Goal: Task Accomplishment & Management: Manage account settings

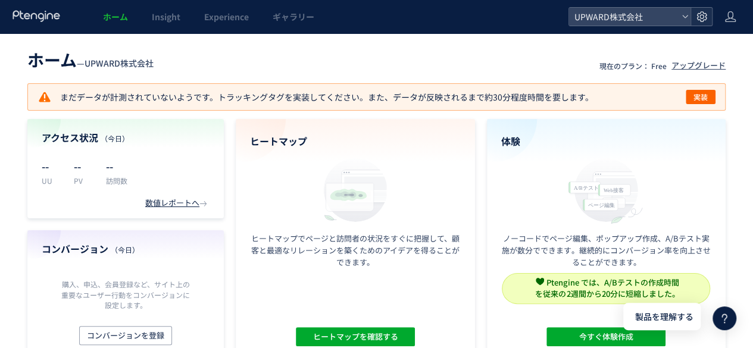
click at [703, 20] on use at bounding box center [701, 16] width 10 height 10
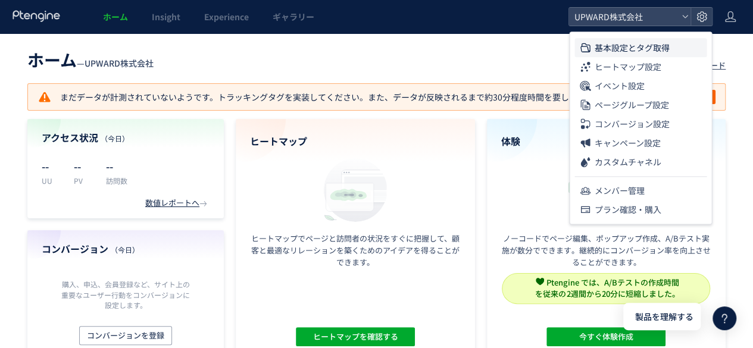
click at [644, 46] on span "基本設定とタグ取得" at bounding box center [631, 47] width 75 height 19
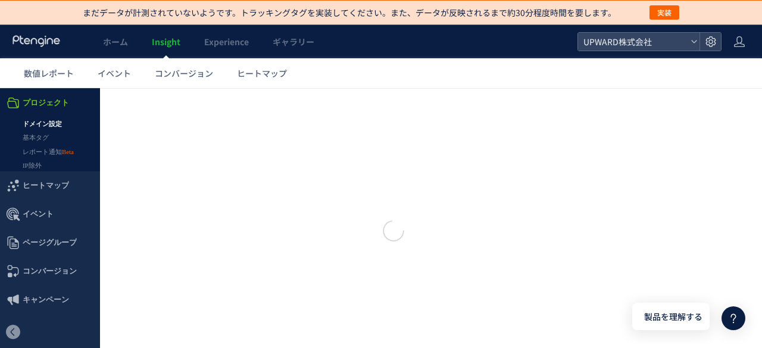
type input "**********"
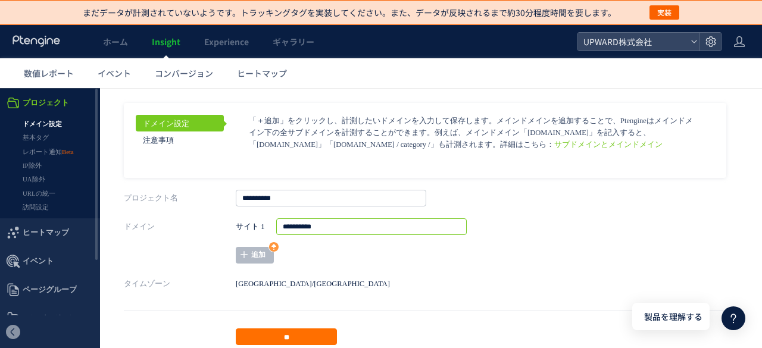
click at [329, 229] on input "**********" at bounding box center [371, 226] width 190 height 17
click at [337, 277] on p "タイムゾーン Asia/Tokyo" at bounding box center [431, 284] width 614 height 17
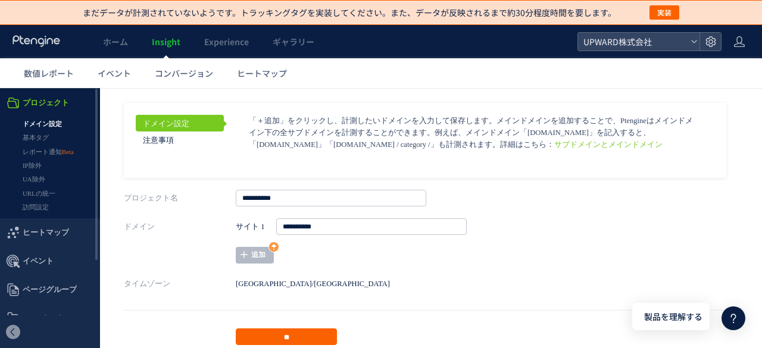
click at [300, 336] on input "**" at bounding box center [286, 337] width 101 height 17
click at [32, 135] on link "基本タグ" at bounding box center [50, 138] width 100 height 14
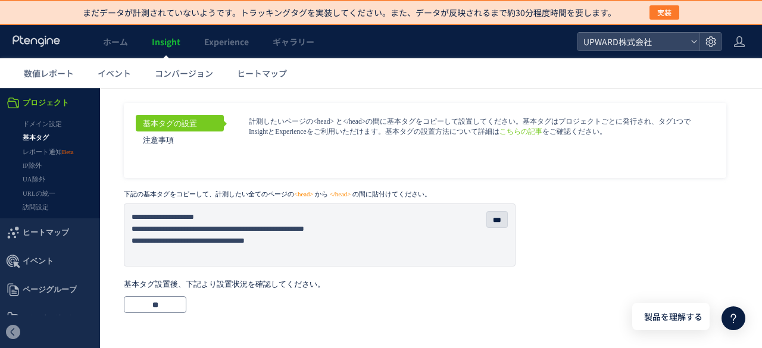
click at [672, 17] on button "実装" at bounding box center [664, 12] width 30 height 14
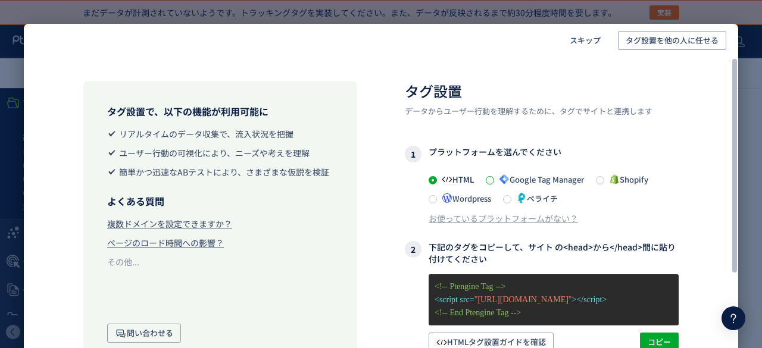
click at [494, 179] on span at bounding box center [490, 180] width 8 height 8
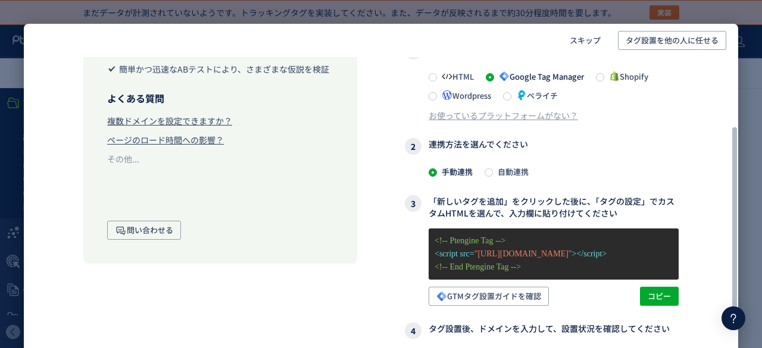
scroll to position [119, 0]
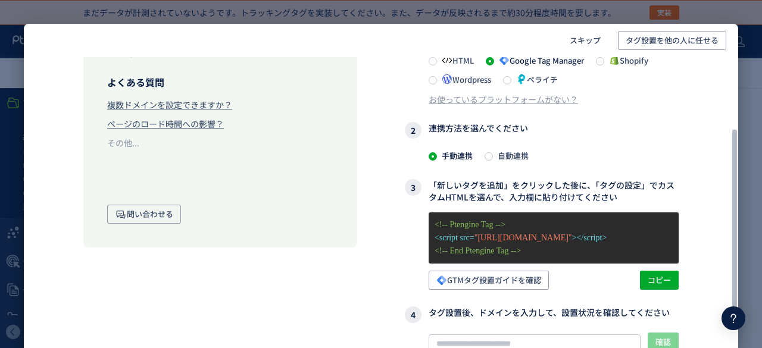
click at [492, 158] on span at bounding box center [488, 157] width 8 height 10
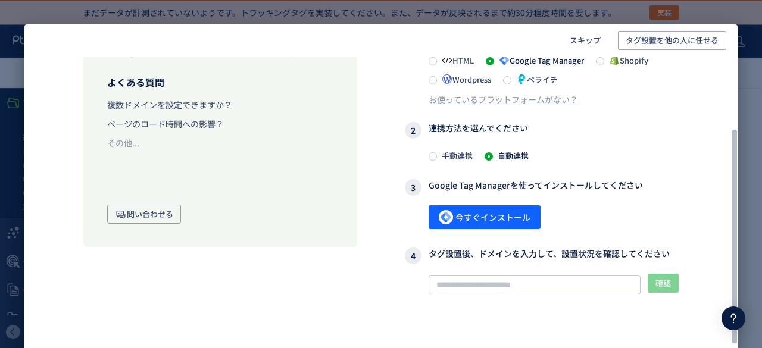
click at [448, 157] on span "手動連携" at bounding box center [455, 155] width 36 height 11
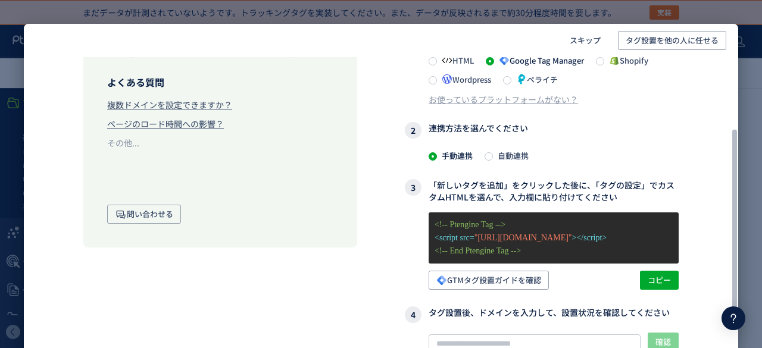
click at [493, 158] on span "自動連携" at bounding box center [511, 155] width 36 height 11
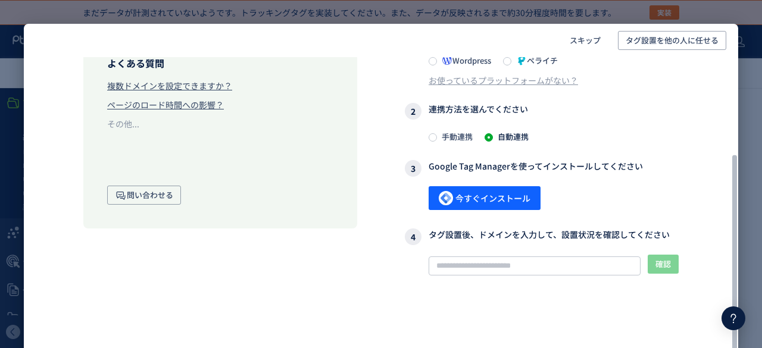
scroll to position [145, 0]
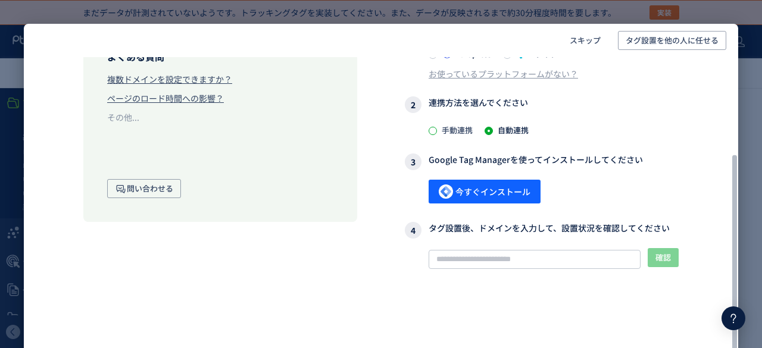
click at [434, 129] on span at bounding box center [433, 131] width 8 height 8
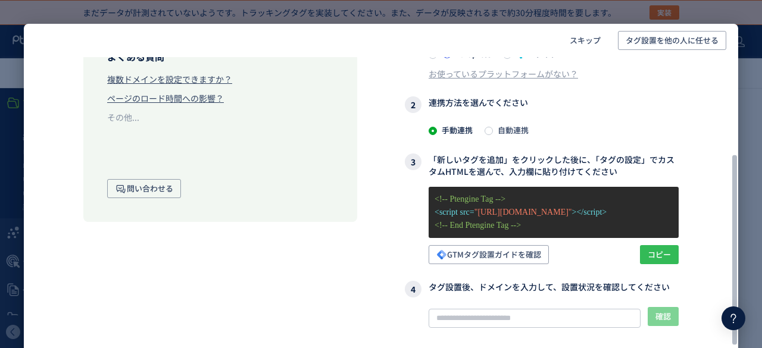
click at [667, 252] on span "コピー" at bounding box center [659, 254] width 23 height 19
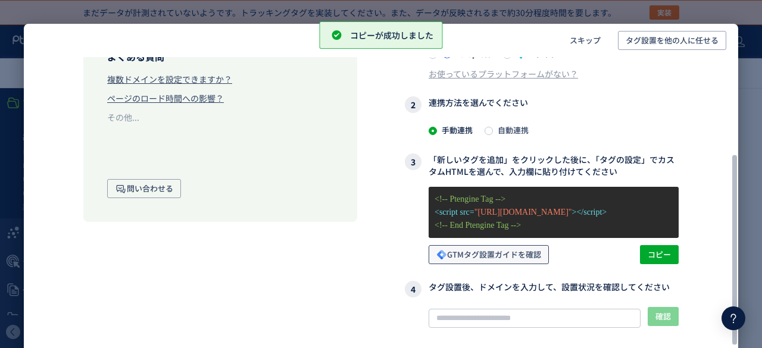
click at [490, 253] on span "GTMタグ設置ガイドを確認" at bounding box center [488, 254] width 105 height 19
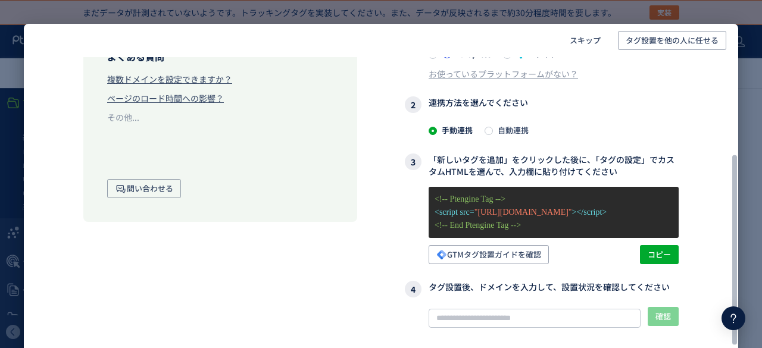
click at [493, 130] on span "自動連携" at bounding box center [511, 129] width 36 height 11
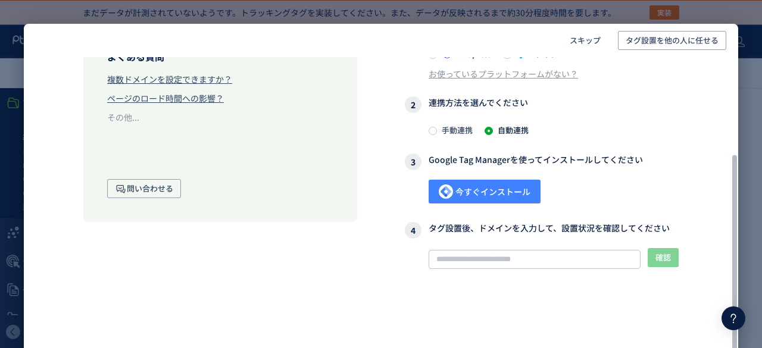
click at [505, 191] on span "今すぐインストール" at bounding box center [485, 192] width 92 height 24
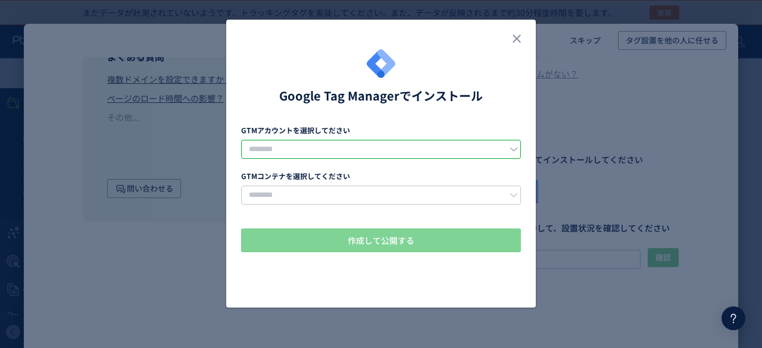
click at [408, 143] on input "dialog" at bounding box center [381, 149] width 280 height 19
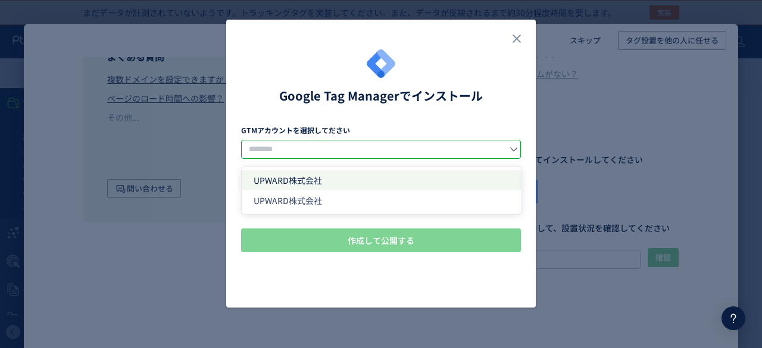
click at [372, 173] on li "UPWARD株式会社" at bounding box center [382, 180] width 280 height 20
type input "**********"
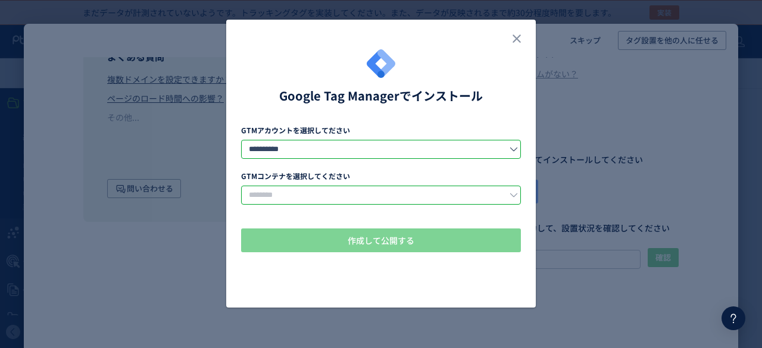
click at [380, 189] on input "dialog" at bounding box center [381, 195] width 280 height 19
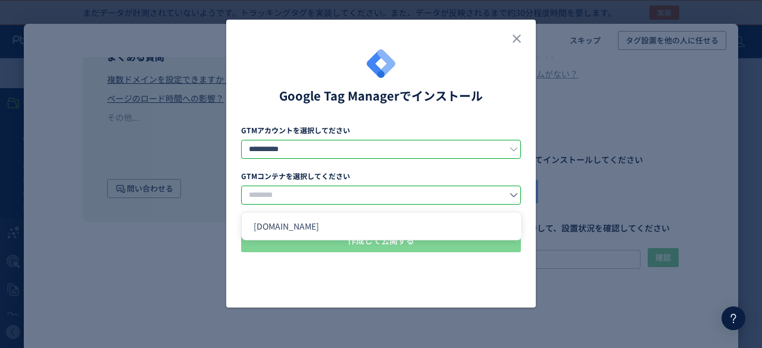
click at [368, 151] on input "**********" at bounding box center [381, 149] width 280 height 19
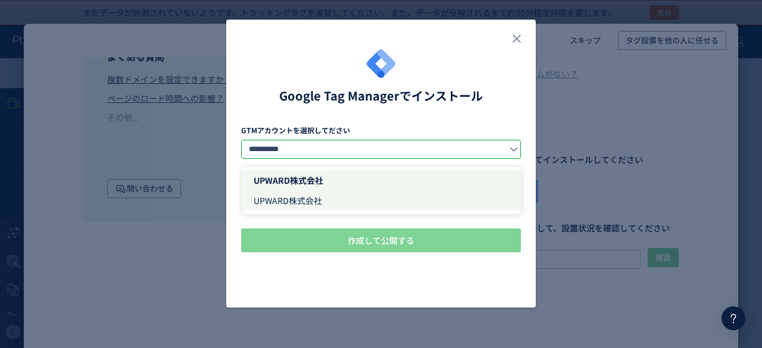
click at [320, 199] on span "UPWARD株式会社" at bounding box center [288, 201] width 68 height 12
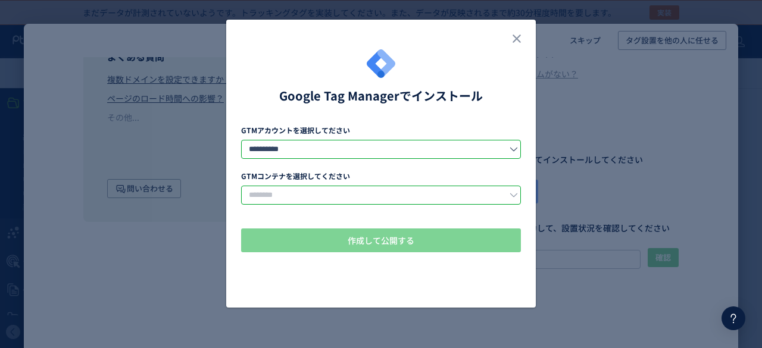
click at [329, 191] on input "dialog" at bounding box center [381, 195] width 280 height 19
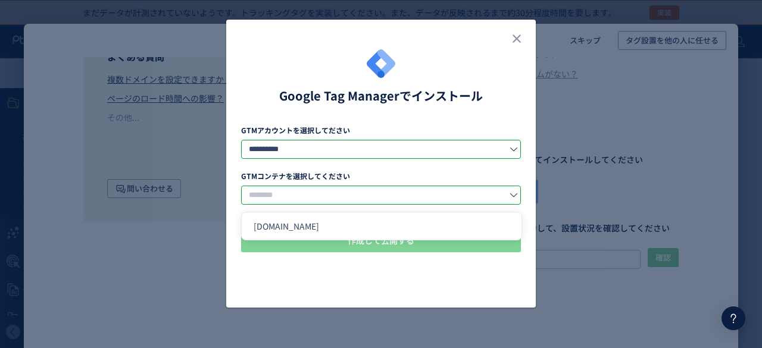
click at [328, 152] on input "**********" at bounding box center [381, 149] width 280 height 19
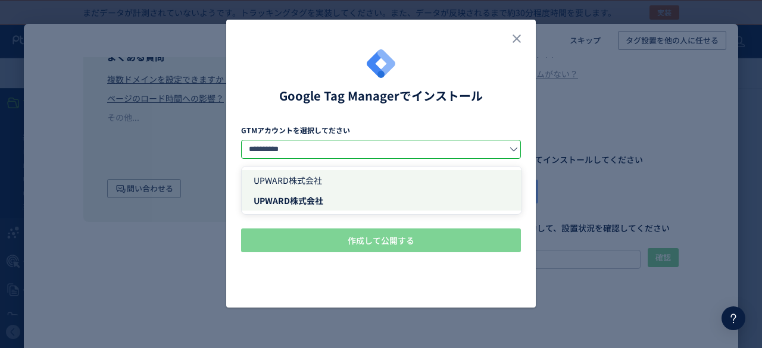
click at [330, 176] on li "UPWARD株式会社" at bounding box center [382, 180] width 280 height 20
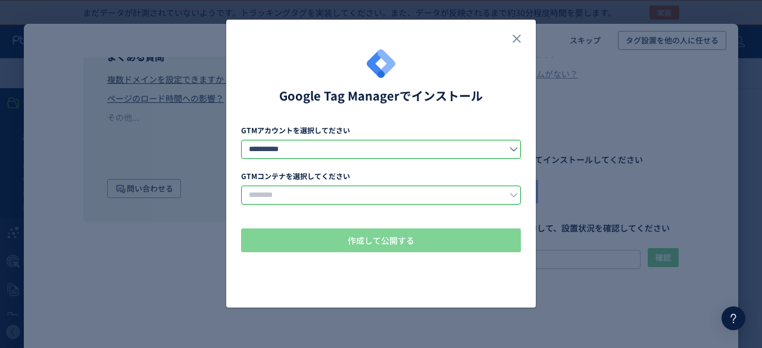
click at [366, 195] on input "dialog" at bounding box center [381, 195] width 280 height 19
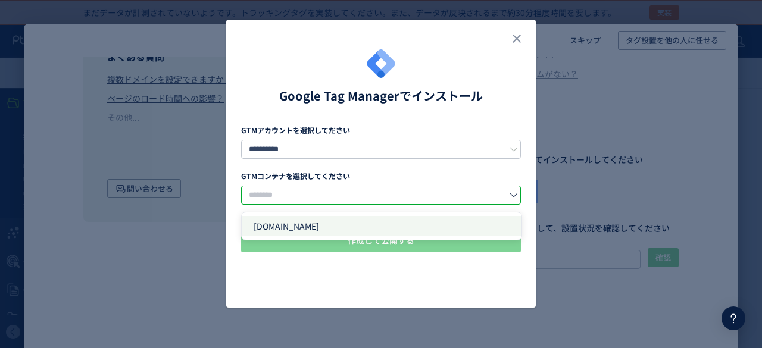
click at [285, 229] on span "upward.jp" at bounding box center [286, 226] width 65 height 12
type input "*********"
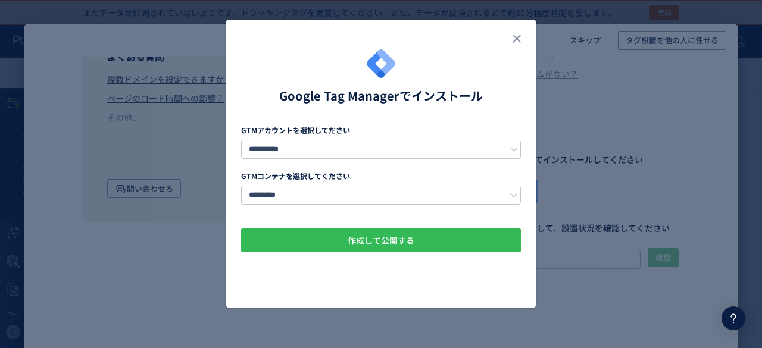
click at [388, 243] on span "作成して公開する" at bounding box center [381, 241] width 67 height 24
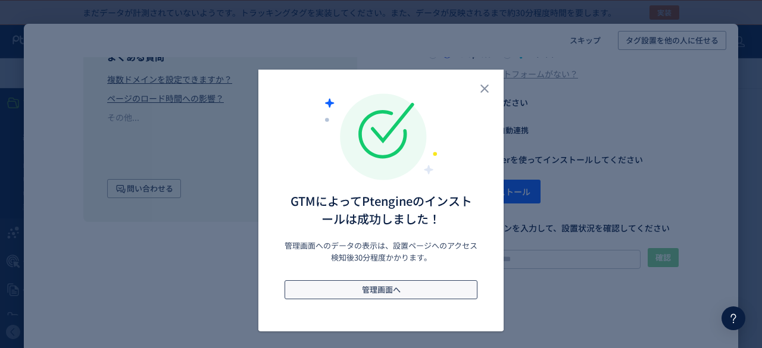
click at [425, 295] on button "管理画面へ" at bounding box center [380, 289] width 193 height 19
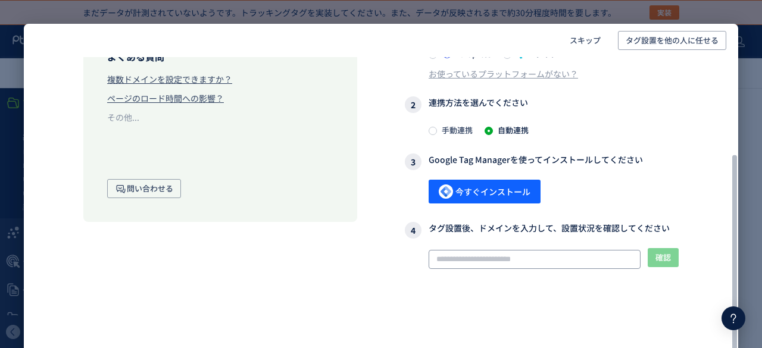
click at [505, 254] on input "text" at bounding box center [535, 259] width 212 height 19
paste input "**********"
type input "**********"
click at [667, 260] on span "確認" at bounding box center [662, 257] width 15 height 19
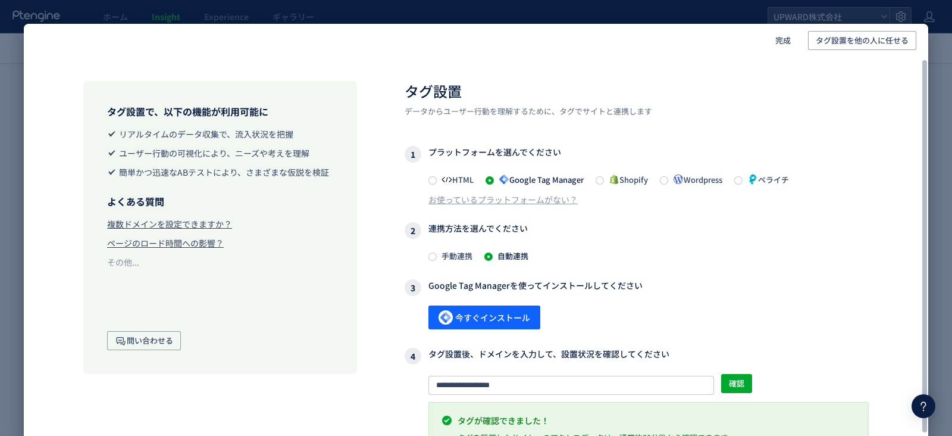
scroll to position [21, 0]
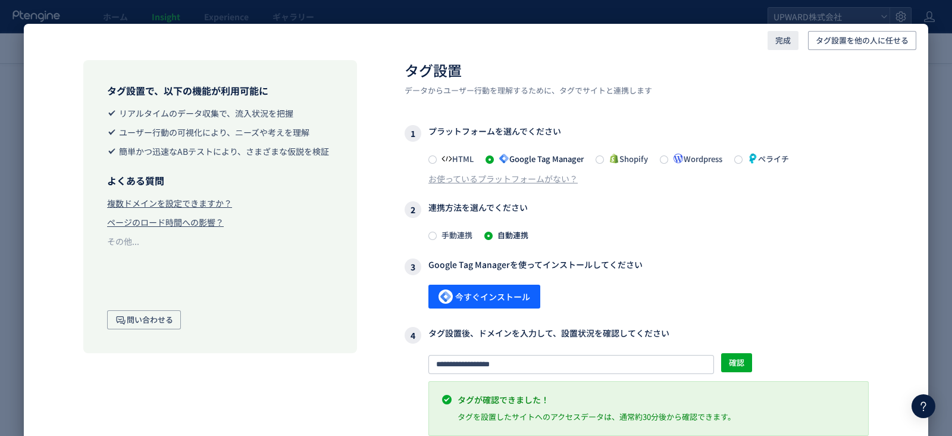
click at [752, 40] on span "完成" at bounding box center [782, 40] width 15 height 19
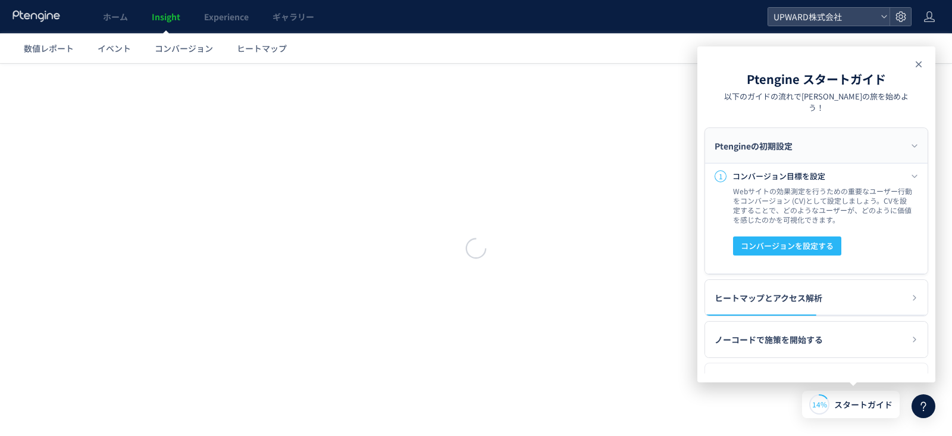
click at [752, 62] on icon at bounding box center [919, 64] width 14 height 14
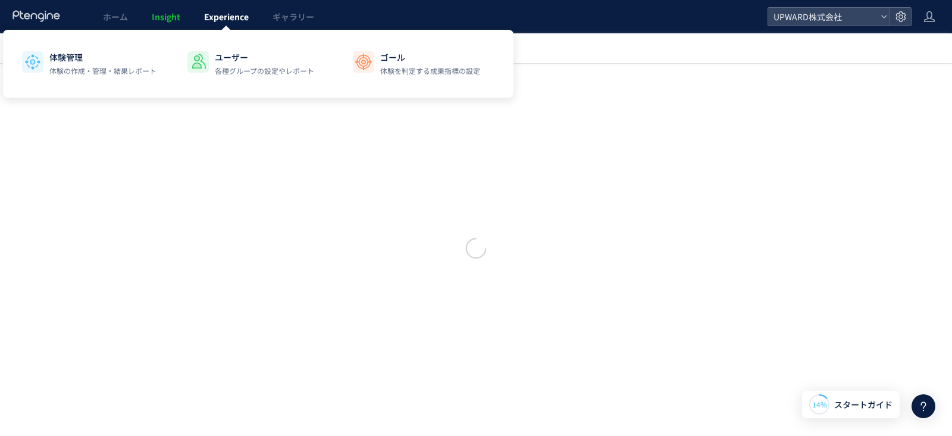
click at [211, 23] on link "Experience" at bounding box center [226, 16] width 68 height 33
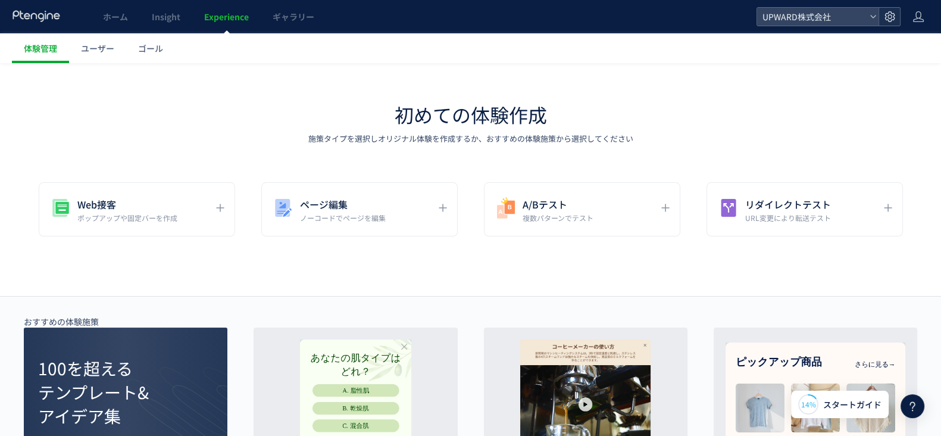
click at [752, 15] on icon at bounding box center [890, 17] width 12 height 12
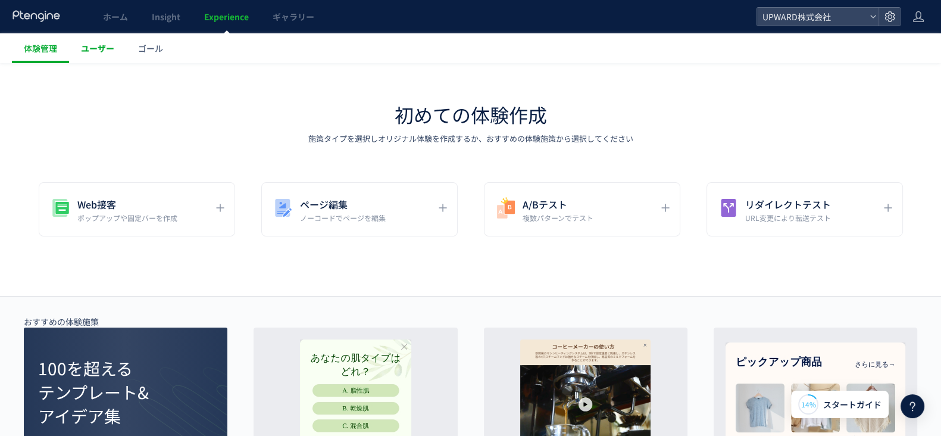
click at [112, 48] on span "ユーザー" at bounding box center [97, 48] width 33 height 12
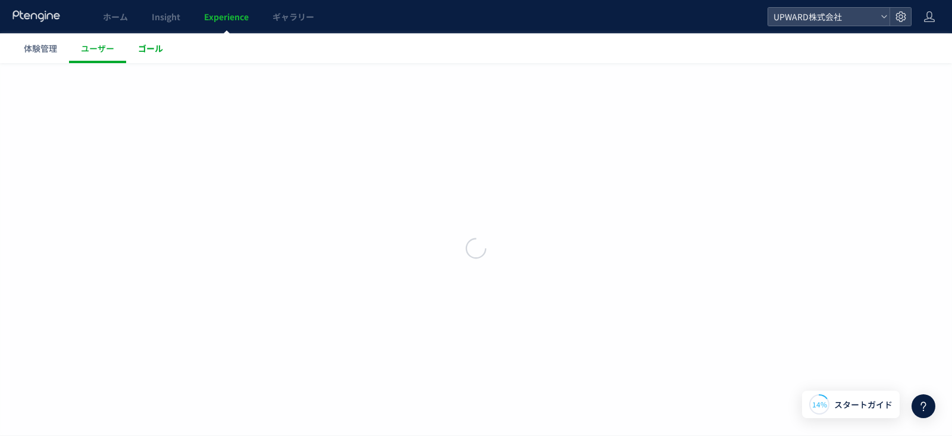
click at [148, 49] on span "ゴール" at bounding box center [150, 48] width 25 height 12
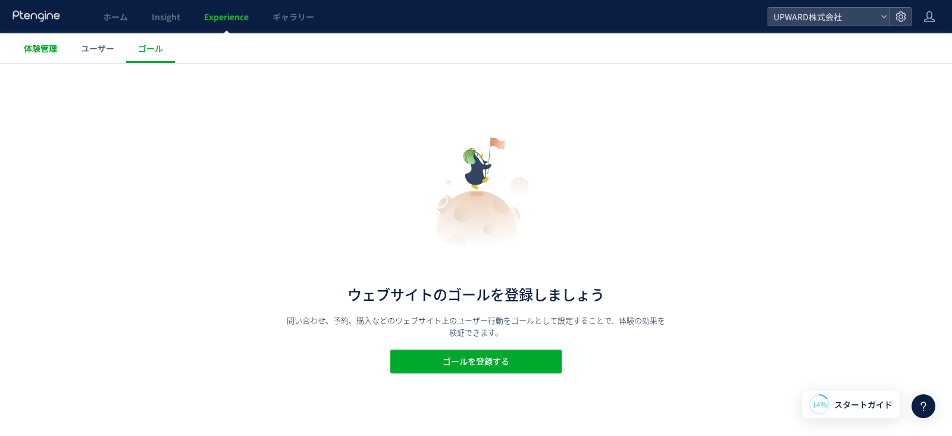
click at [36, 46] on span "体験管理" at bounding box center [40, 48] width 33 height 12
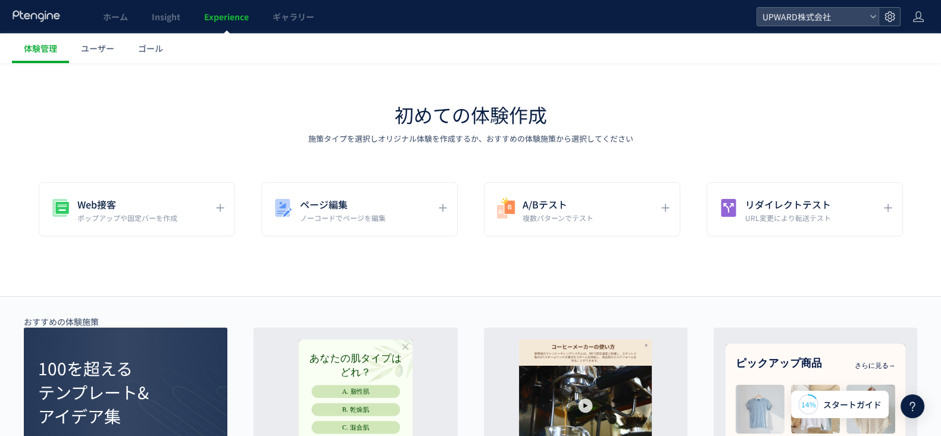
click at [752, 17] on icon at bounding box center [890, 17] width 12 height 12
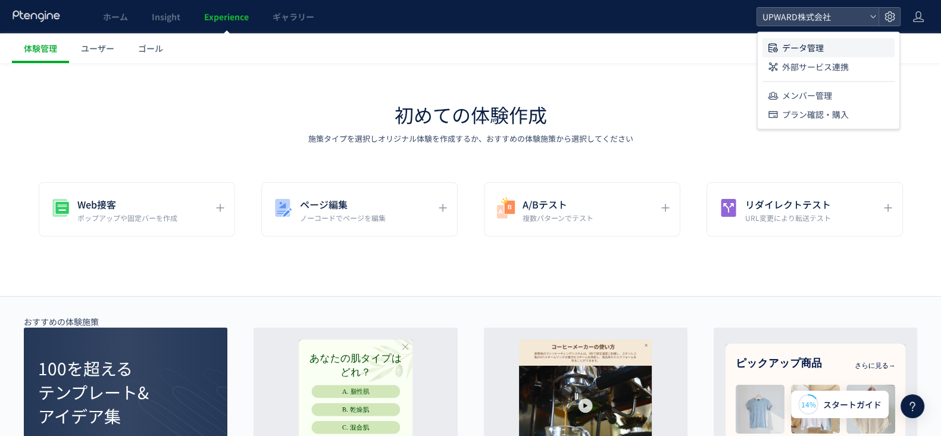
click at [752, 49] on li "データ管理" at bounding box center [828, 47] width 132 height 19
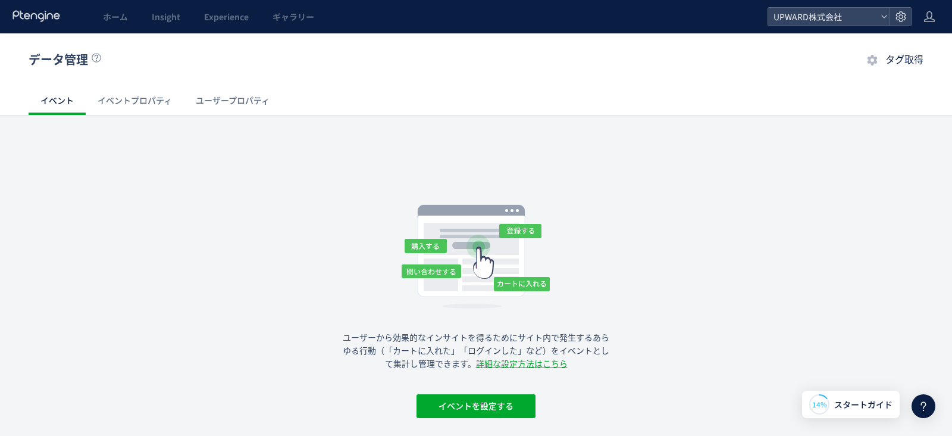
click at [752, 61] on span "タグ取得" at bounding box center [905, 59] width 38 height 11
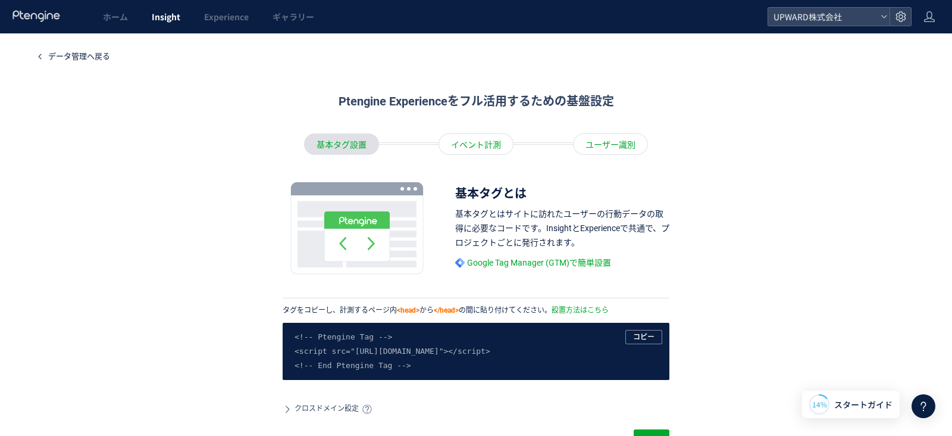
click at [161, 20] on span "Insight" at bounding box center [166, 17] width 29 height 12
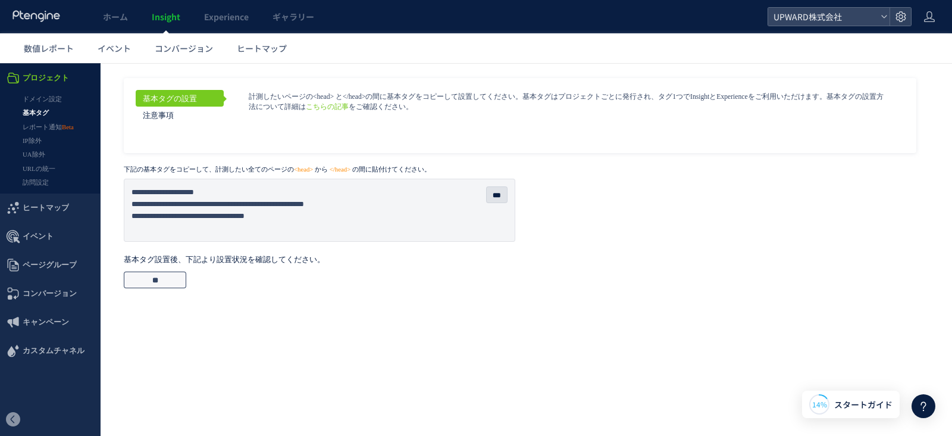
click at [182, 276] on input "**" at bounding box center [155, 279] width 62 height 17
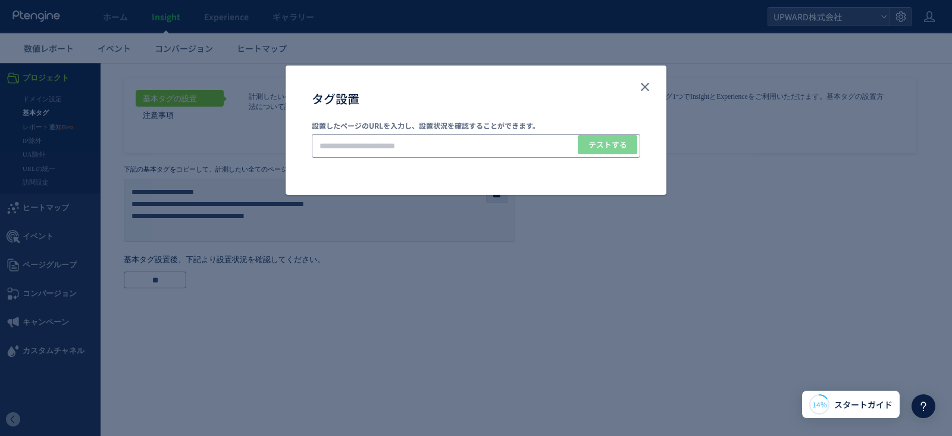
click at [461, 156] on input "タグ設置" at bounding box center [476, 146] width 329 height 24
drag, startPoint x: 346, startPoint y: 124, endPoint x: 366, endPoint y: 137, distance: 24.1
click at [348, 126] on p "設置したページのURLを入力し、設置状況を確認することができます。" at bounding box center [476, 125] width 329 height 10
click at [370, 142] on input "タグ設置" at bounding box center [476, 146] width 329 height 24
paste input "**********"
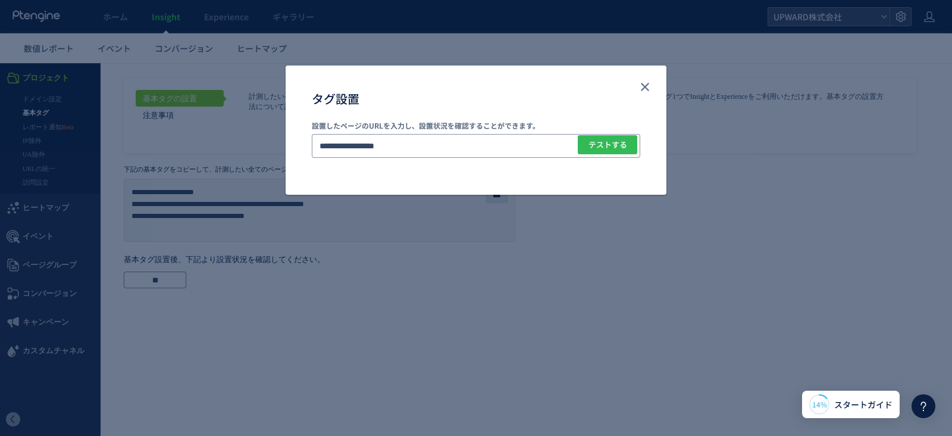
type input "**********"
click at [584, 151] on button "テストする" at bounding box center [608, 144] width 60 height 19
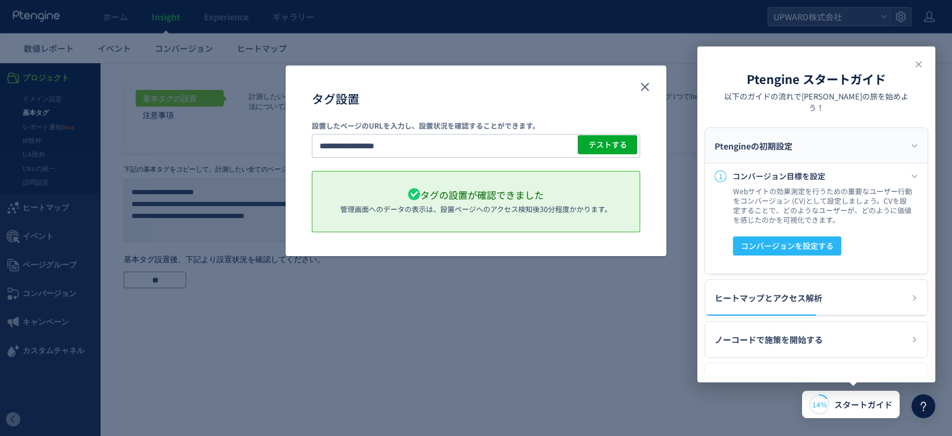
click at [752, 65] on icon at bounding box center [919, 64] width 14 height 14
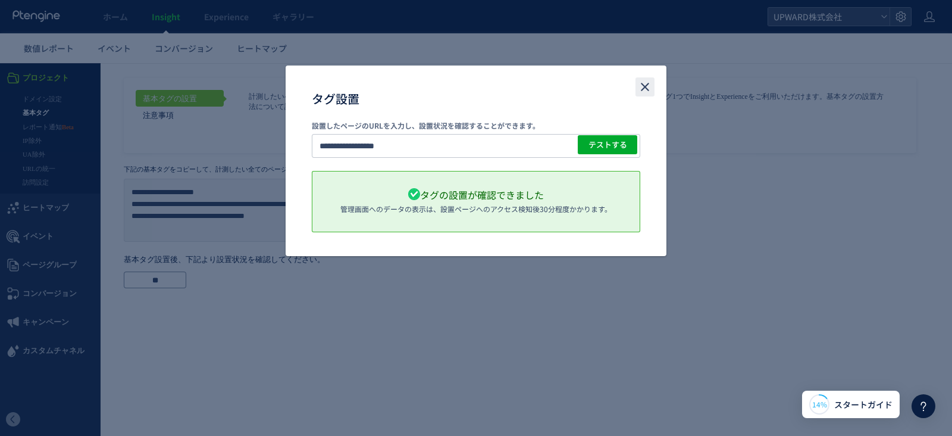
click at [643, 80] on icon "close" at bounding box center [645, 87] width 14 height 14
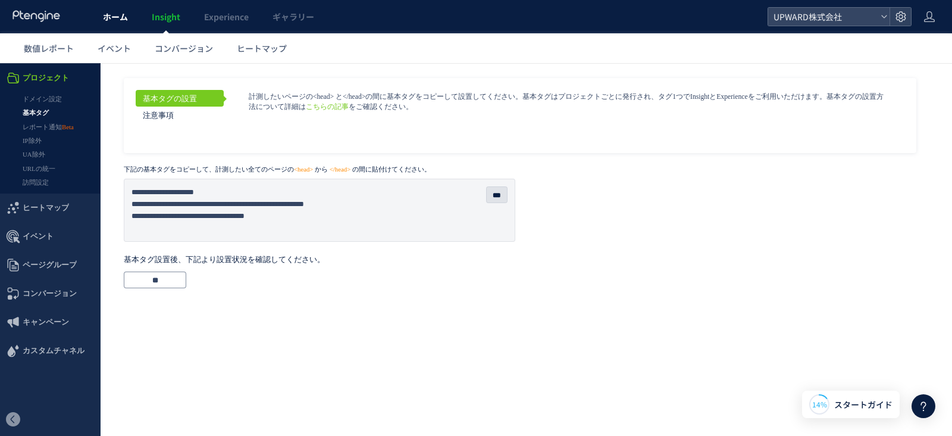
click at [108, 26] on link "ホーム" at bounding box center [115, 16] width 49 height 33
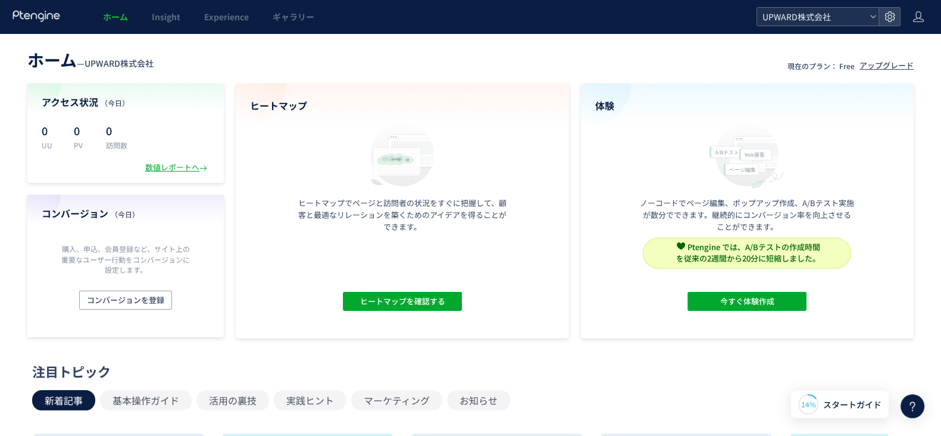
click at [752, 19] on span "UPWARD株式会社" at bounding box center [812, 17] width 106 height 18
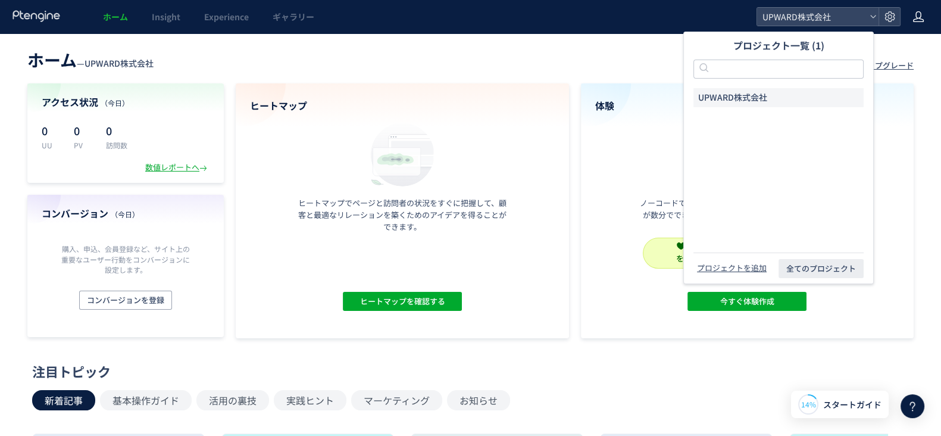
click at [752, 15] on icon at bounding box center [918, 17] width 12 height 12
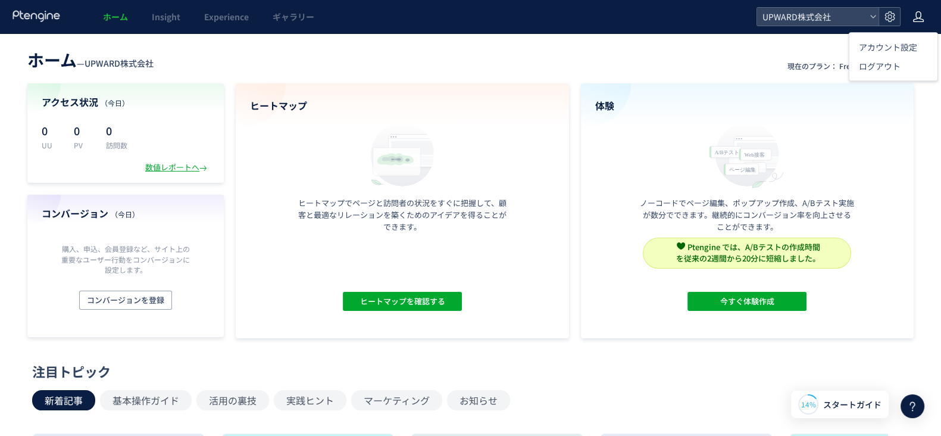
click at [752, 12] on use at bounding box center [889, 16] width 10 height 10
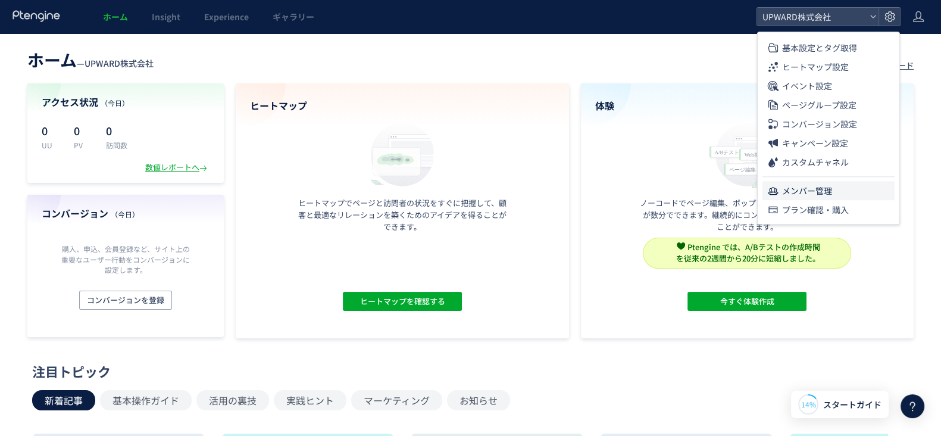
click at [752, 190] on span "メンバー管理" at bounding box center [807, 190] width 50 height 19
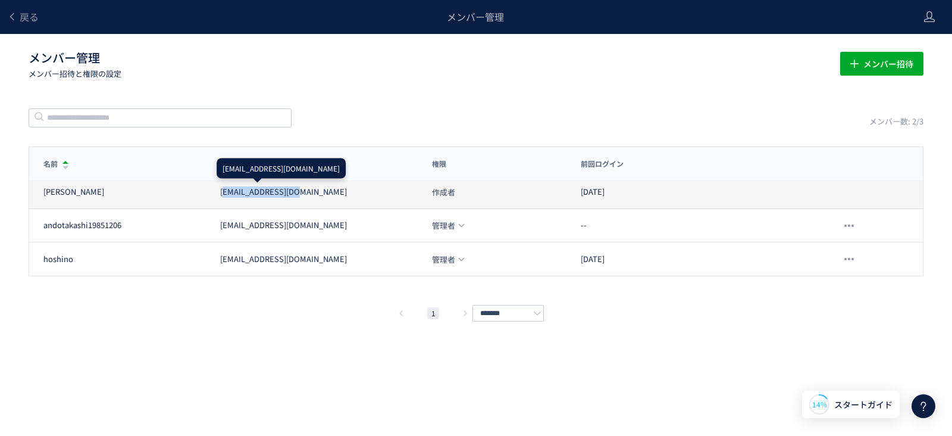
drag, startPoint x: 327, startPoint y: 193, endPoint x: 223, endPoint y: 192, distance: 103.6
click at [223, 192] on div "tech.ops@upward.jp" at bounding box center [319, 191] width 198 height 11
copy div "ech.ops@upward.jp"
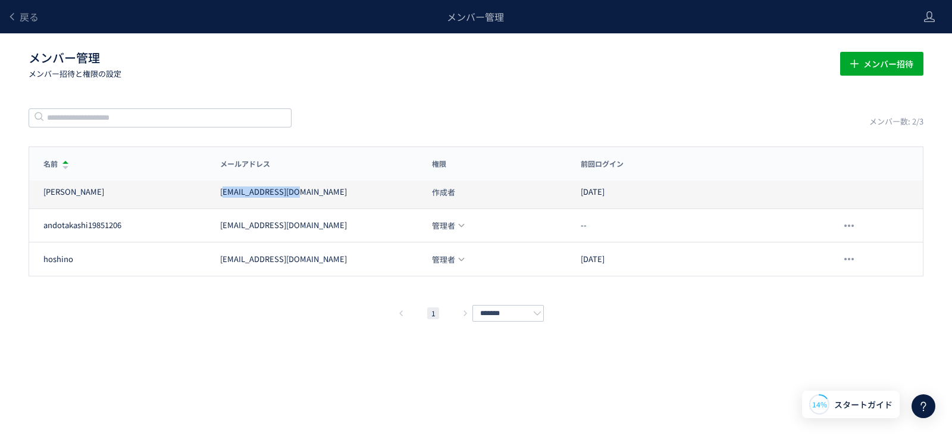
click at [336, 193] on div "tech.ops@upward.jp" at bounding box center [319, 191] width 198 height 11
drag, startPoint x: 309, startPoint y: 193, endPoint x: 211, endPoint y: 196, distance: 97.6
click at [211, 196] on div "tech.ops@upward.jp" at bounding box center [312, 191] width 212 height 11
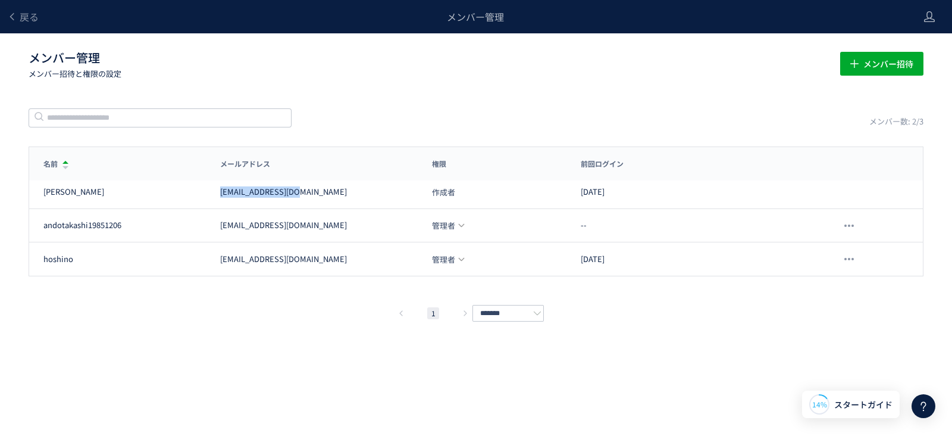
copy div "tech.ops@upward.jp"
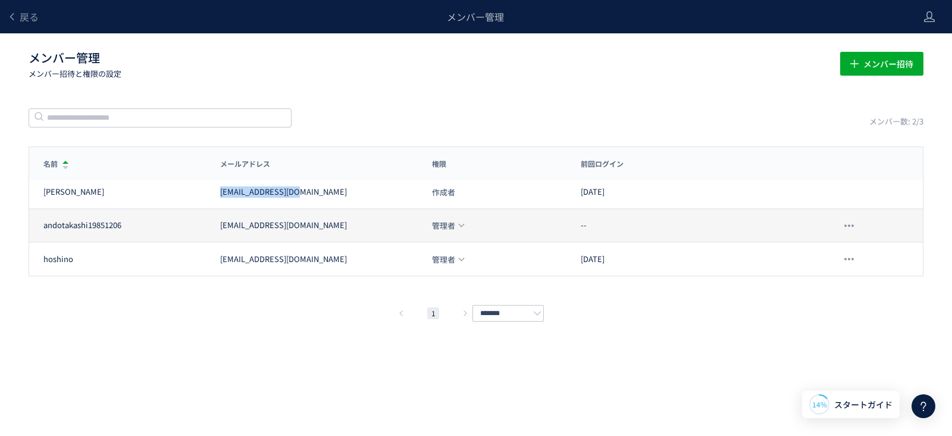
drag, startPoint x: 377, startPoint y: 223, endPoint x: 221, endPoint y: 230, distance: 156.1
click at [221, 230] on div "andotakashi19851206 andotakashi19851206@gmail.com 管理者 --" at bounding box center [476, 225] width 894 height 33
copy div "andotakashi19851206@gmail.com"
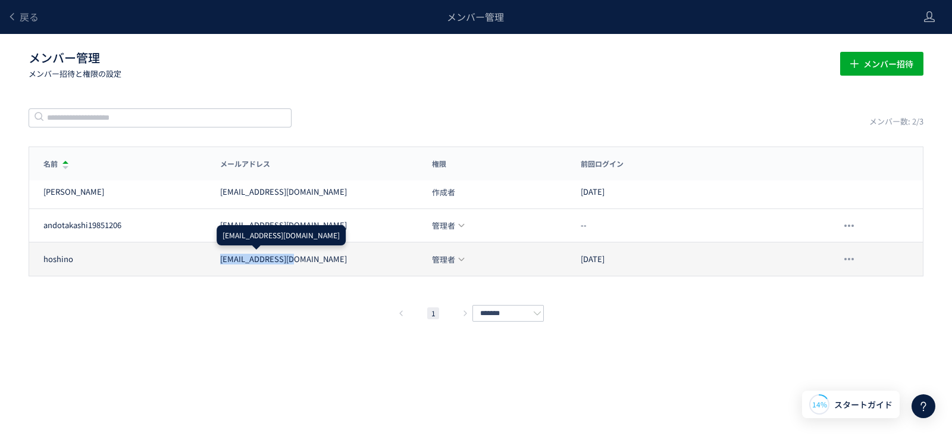
drag, startPoint x: 330, startPoint y: 261, endPoint x: 221, endPoint y: 258, distance: 108.9
click at [221, 258] on div "hoshino@upward.jp" at bounding box center [319, 259] width 198 height 11
copy div "hoshino@upward.jp"
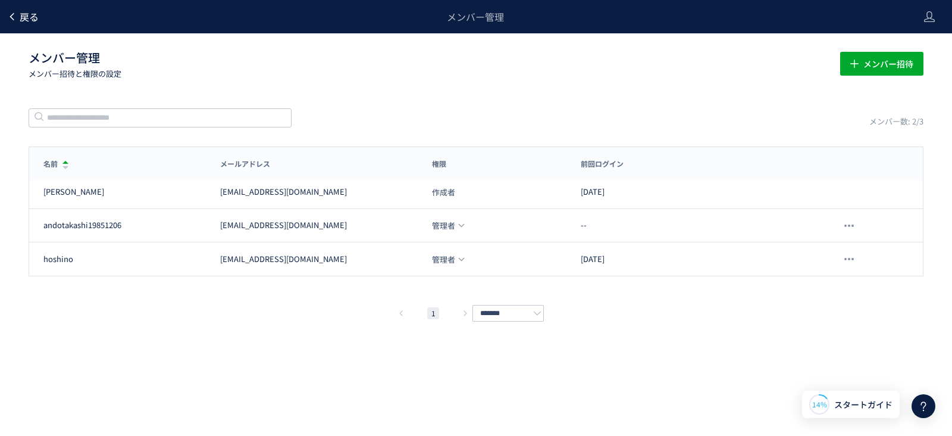
click at [18, 19] on link "戻る" at bounding box center [23, 17] width 32 height 14
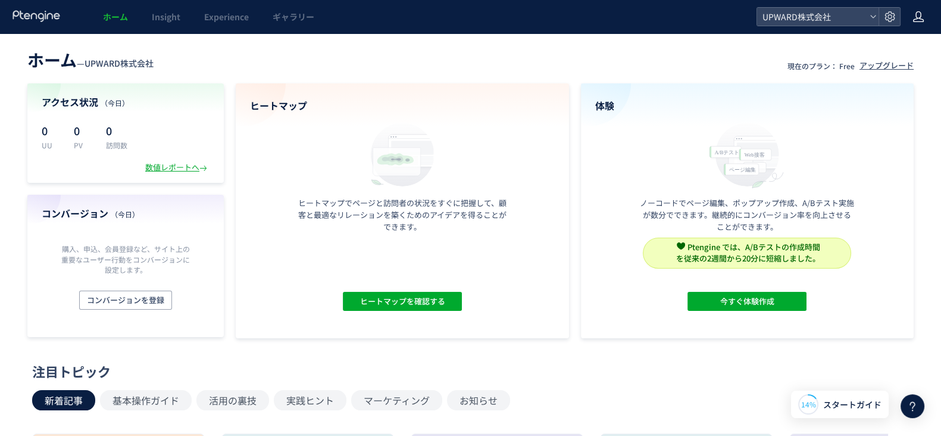
click at [752, 17] on icon at bounding box center [918, 17] width 12 height 12
click at [752, 43] on span "アカウント設定" at bounding box center [888, 47] width 58 height 12
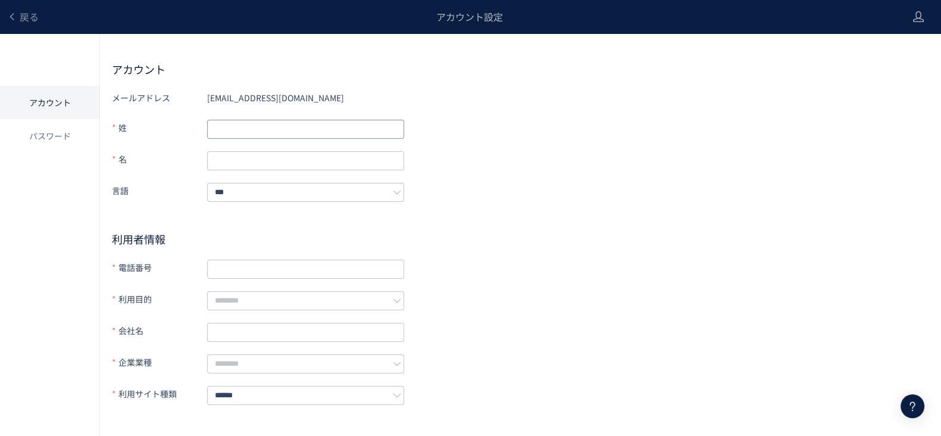
click at [290, 126] on input "text" at bounding box center [305, 129] width 197 height 19
type input "**"
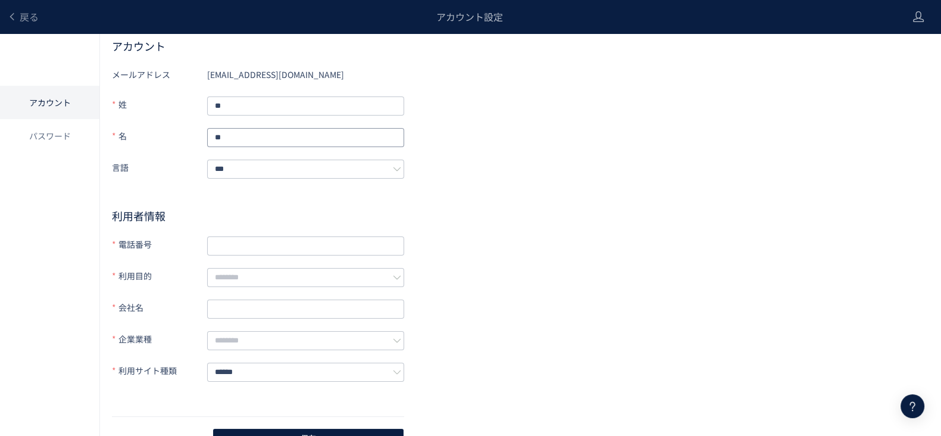
scroll to position [36, 0]
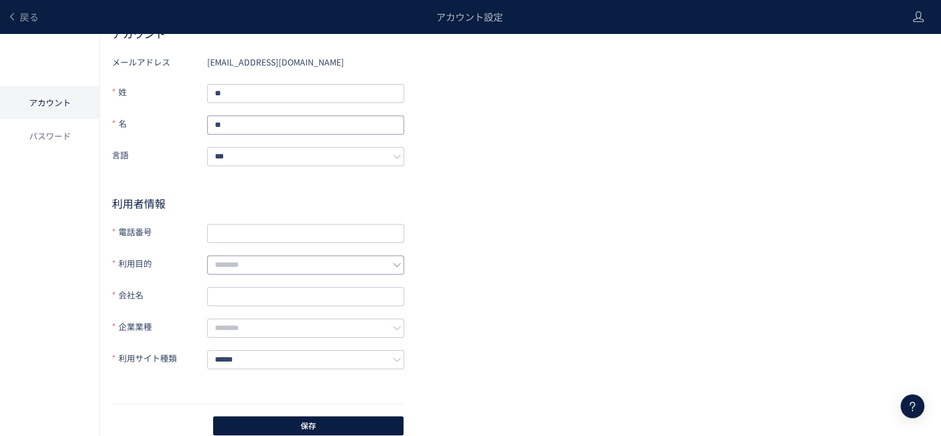
type input "**"
click at [362, 257] on input "text" at bounding box center [305, 264] width 197 height 19
click at [415, 187] on div "メールアドレス hoshino@upward.jp 姓 ** 名 ** 言語 *** 利用者情報 電話番号 利用目的 会社名 企業業種 利用サイト種類 ***…" at bounding box center [520, 244] width 817 height 384
click at [286, 348] on button "保存" at bounding box center [308, 425] width 190 height 19
click at [16, 15] on icon at bounding box center [12, 17] width 10 height 10
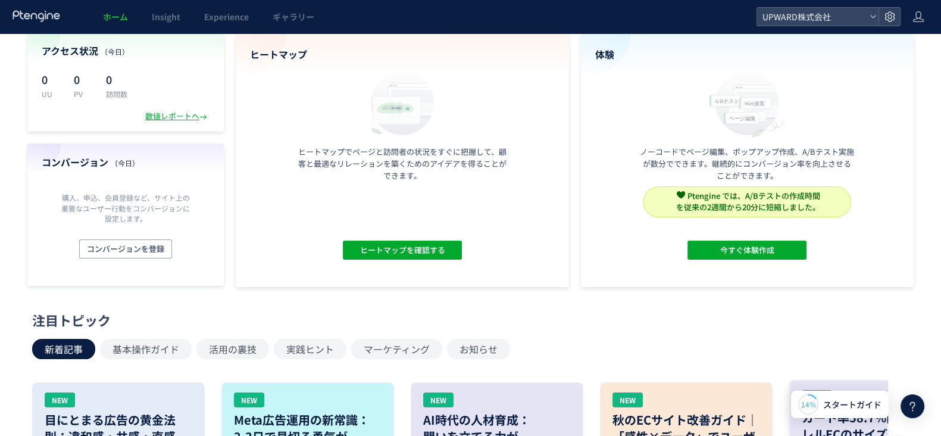
scroll to position [74, 0]
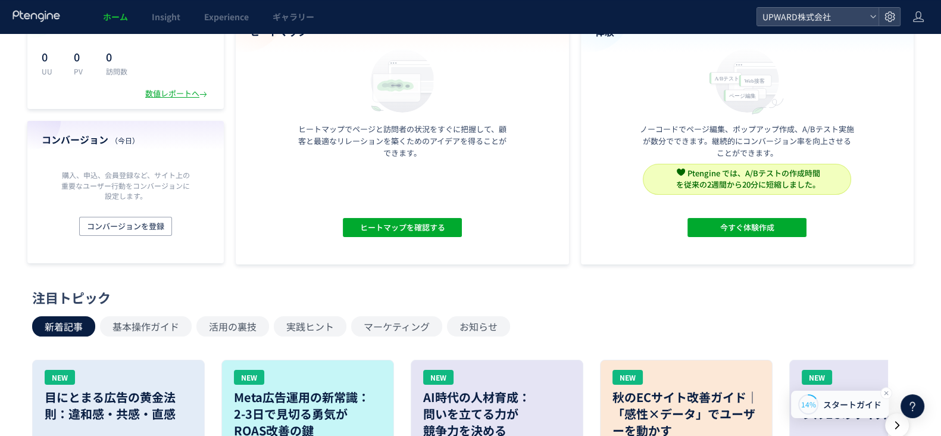
click at [752, 348] on div "14% スタートガイド" at bounding box center [840, 403] width 98 height 27
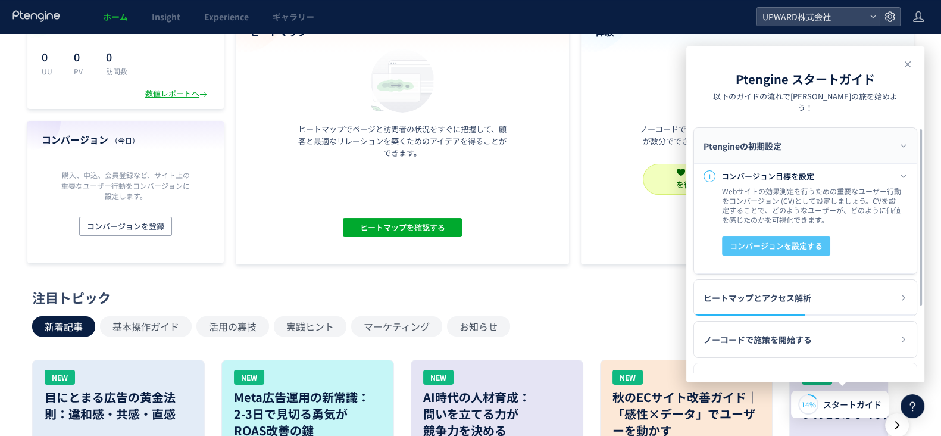
click at [752, 236] on button "コンバージョンを設定する" at bounding box center [776, 245] width 108 height 19
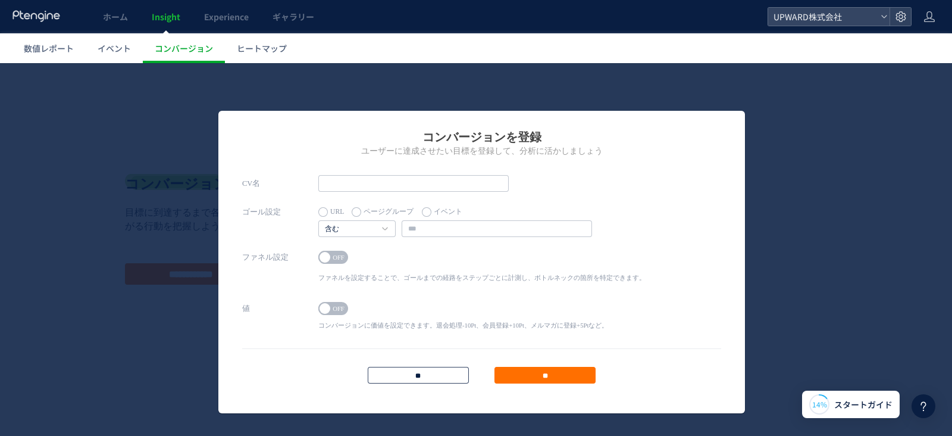
click at [412, 348] on input "**" at bounding box center [418, 375] width 101 height 17
